Goal: Task Accomplishment & Management: Use online tool/utility

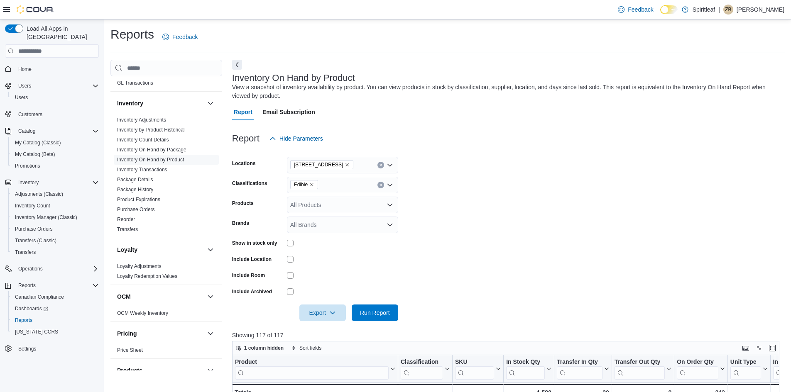
click at [310, 186] on icon "Remove Edible from selection in this group" at bounding box center [311, 184] width 5 height 5
type input "*"
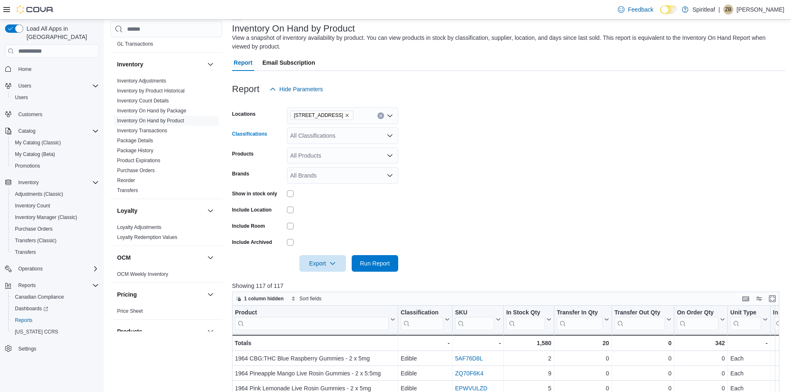
scroll to position [42, 0]
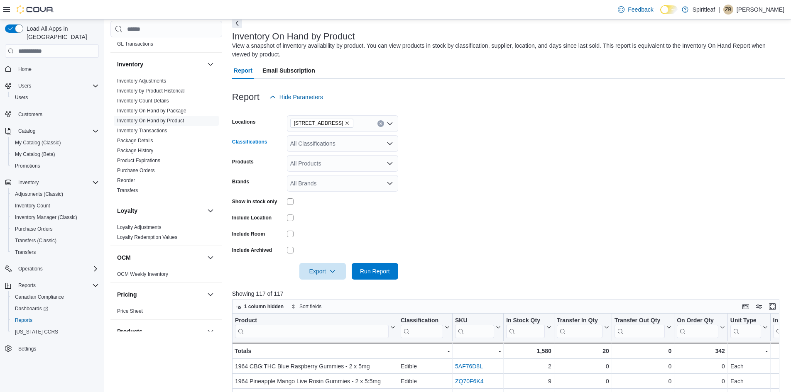
click at [389, 144] on icon "Open list of options" at bounding box center [390, 143] width 7 height 7
click at [323, 181] on span "Beverage" at bounding box center [317, 179] width 25 height 8
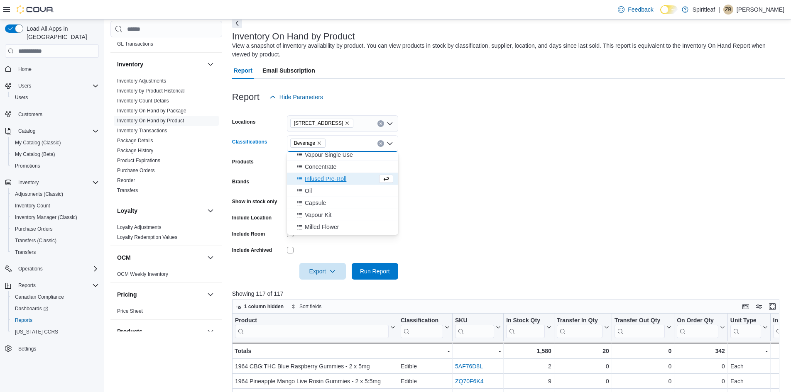
click at [438, 269] on form "Locations [STREET_ADDRESS] Classifications Beverage Combo box. Selected. [GEOGR…" at bounding box center [508, 192] width 553 height 174
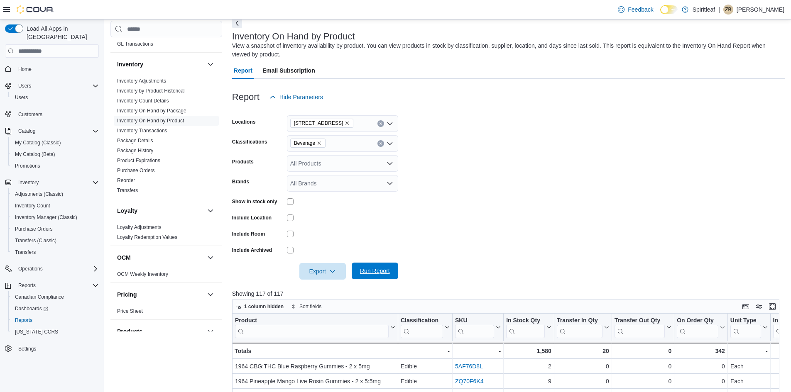
click at [377, 272] on span "Run Report" at bounding box center [375, 271] width 30 height 8
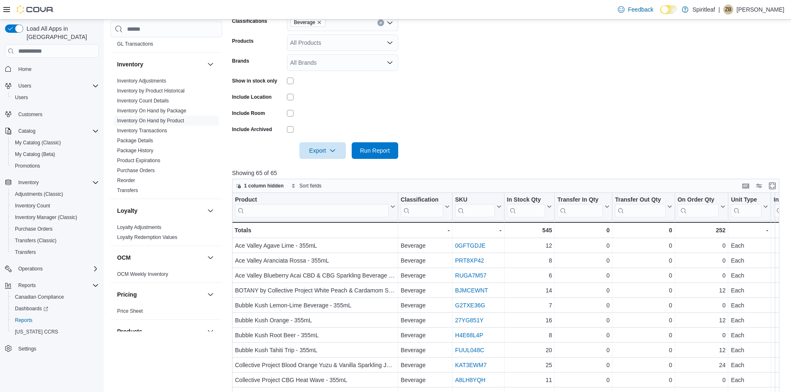
scroll to position [166, 0]
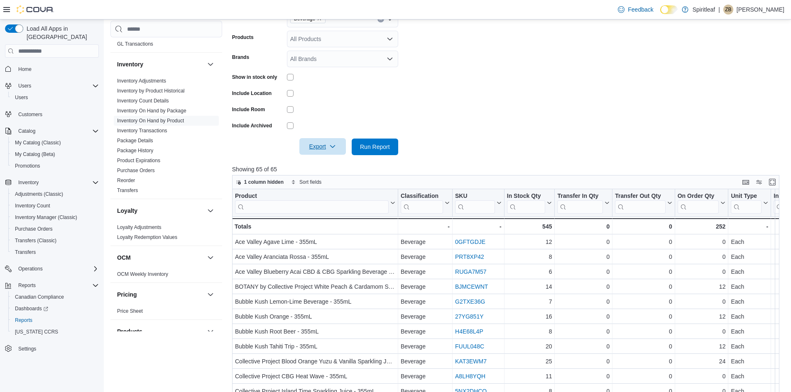
click at [330, 149] on icon "button" at bounding box center [332, 146] width 7 height 7
click at [315, 165] on span "Export to Excel" at bounding box center [323, 163] width 37 height 7
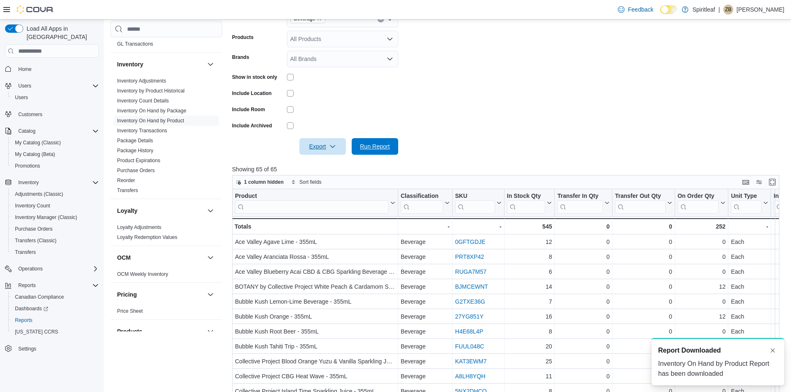
scroll to position [0, 0]
